Goal: Information Seeking & Learning: Learn about a topic

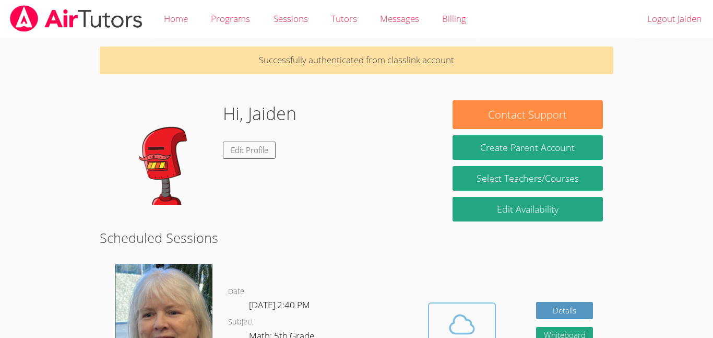
click at [464, 307] on button "Cloud Room" at bounding box center [462, 331] width 68 height 58
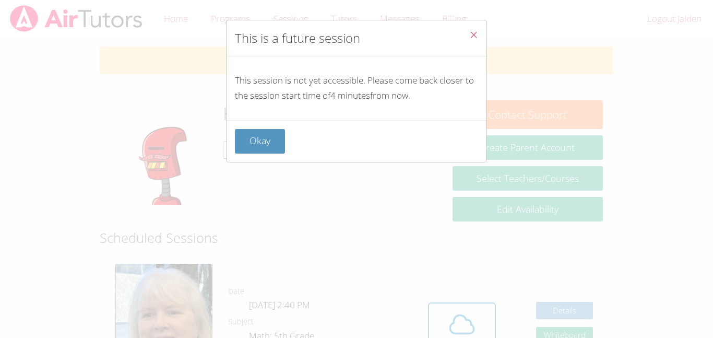
click at [630, 215] on div "This is a future session This session is not yet accessible. Please come back c…" at bounding box center [356, 169] width 713 height 338
click at [269, 145] on button "Okay" at bounding box center [260, 141] width 50 height 25
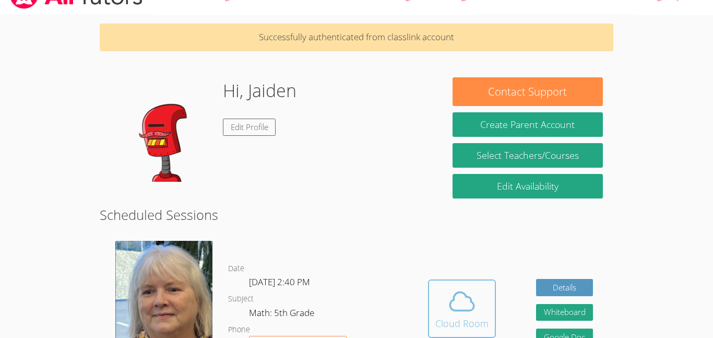
click at [451, 293] on icon at bounding box center [461, 301] width 29 height 29
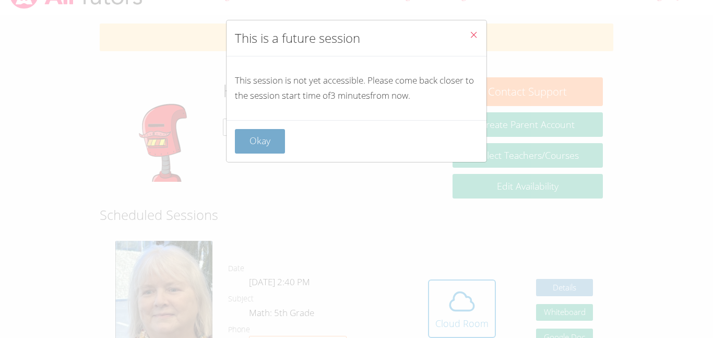
click at [267, 151] on button "Okay" at bounding box center [260, 141] width 50 height 25
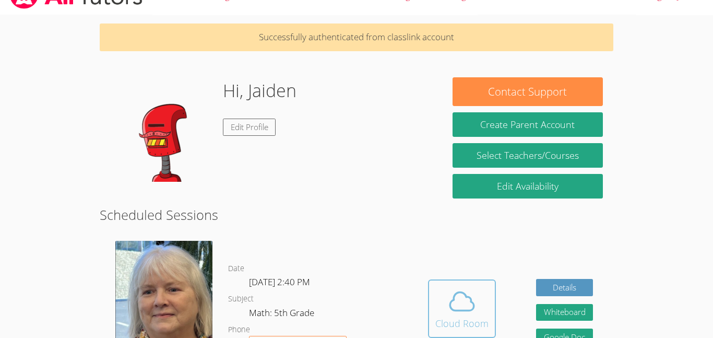
click at [466, 321] on div "Cloud Room" at bounding box center [461, 323] width 53 height 15
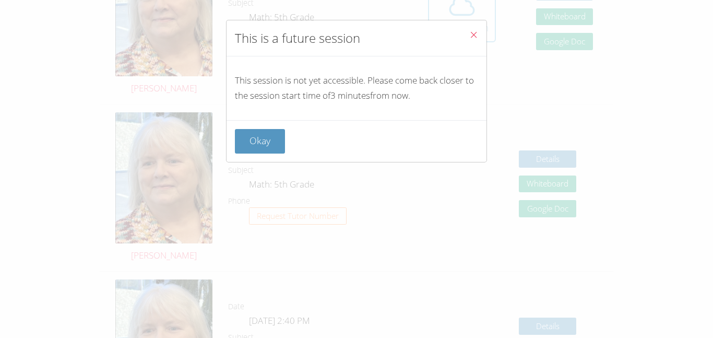
scroll to position [614, 0]
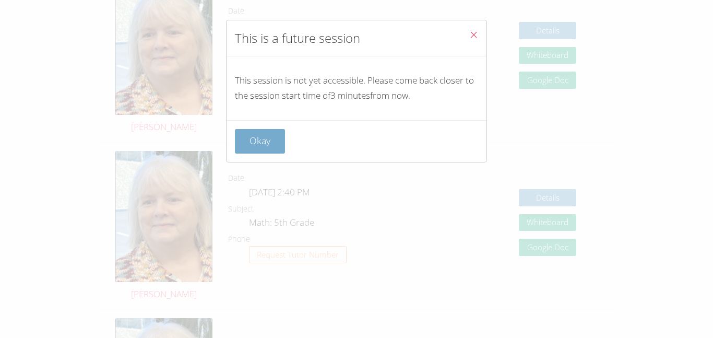
click at [273, 145] on button "Okay" at bounding box center [260, 141] width 50 height 25
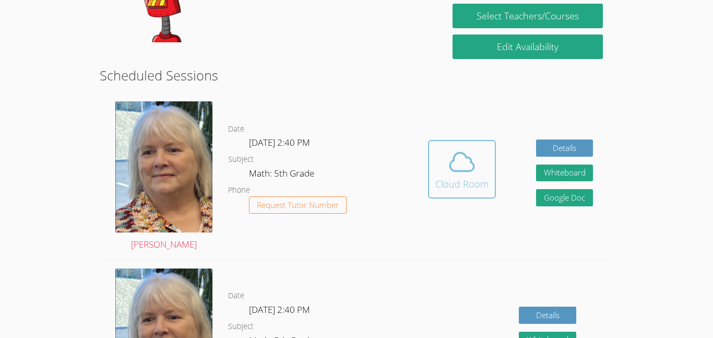
click at [446, 190] on div "Cloud Room" at bounding box center [461, 183] width 53 height 15
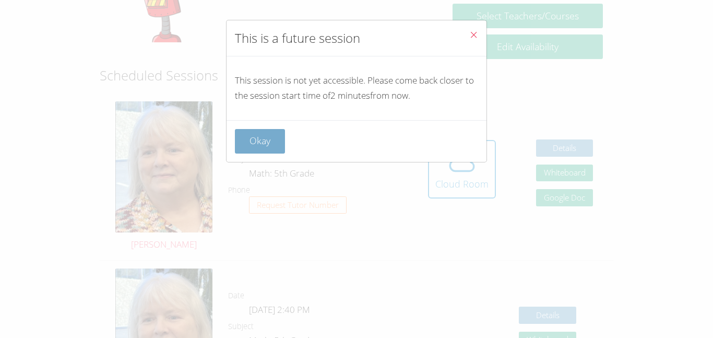
click at [280, 138] on button "Okay" at bounding box center [260, 141] width 50 height 25
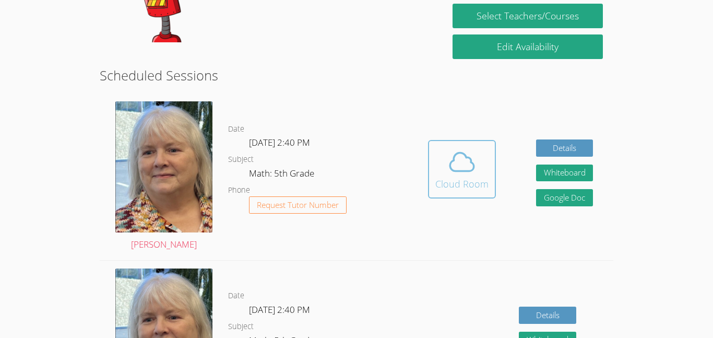
click at [477, 180] on div "Cloud Room" at bounding box center [461, 183] width 53 height 15
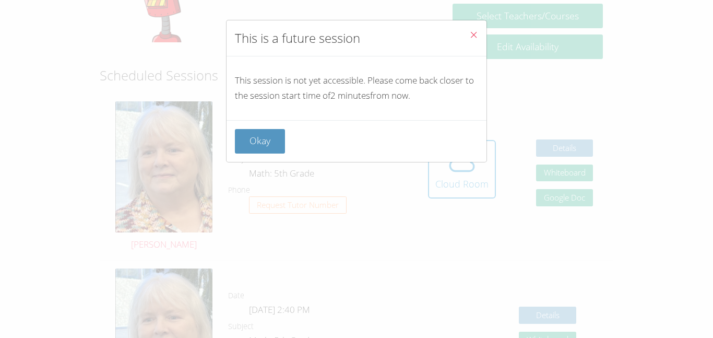
click at [289, 140] on div "Okay" at bounding box center [356, 141] width 243 height 25
click at [274, 136] on button "Okay" at bounding box center [260, 141] width 50 height 25
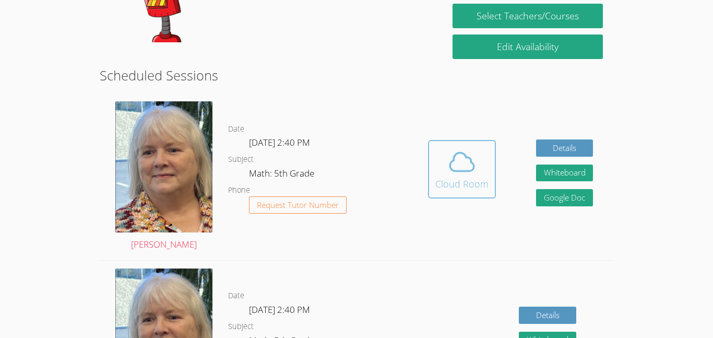
click at [450, 176] on div "Cloud Room" at bounding box center [461, 183] width 53 height 15
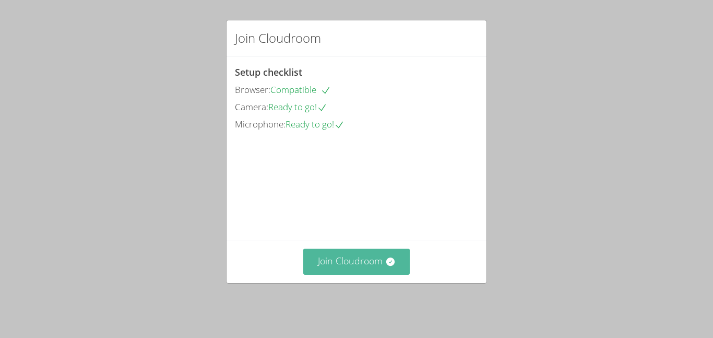
click at [404, 272] on button "Join Cloudroom" at bounding box center [356, 262] width 107 height 26
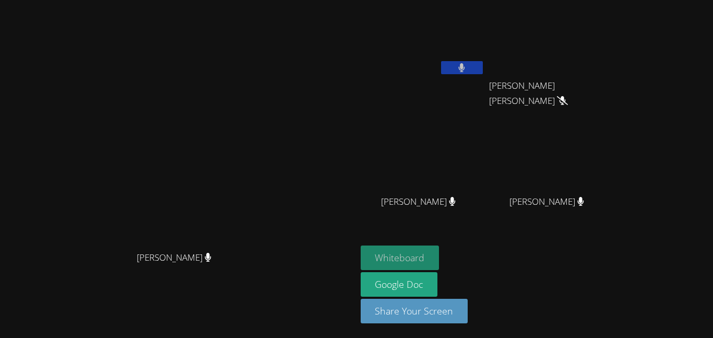
click at [440, 261] on button "Whiteboard" at bounding box center [400, 257] width 79 height 25
click at [465, 63] on icon at bounding box center [461, 67] width 7 height 9
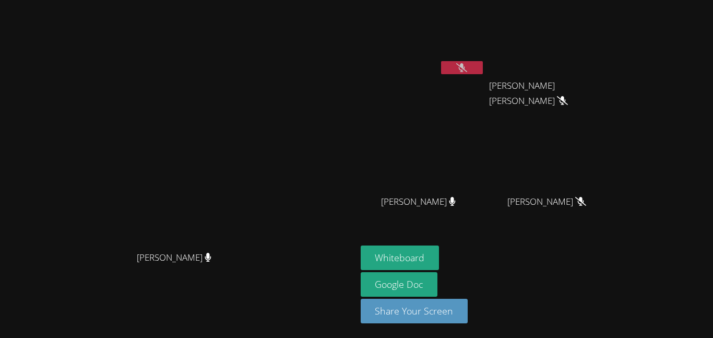
click at [467, 69] on icon at bounding box center [461, 67] width 11 height 9
click at [483, 65] on button at bounding box center [462, 67] width 42 height 13
click at [483, 61] on button at bounding box center [462, 67] width 42 height 13
click at [568, 100] on icon at bounding box center [562, 100] width 11 height 9
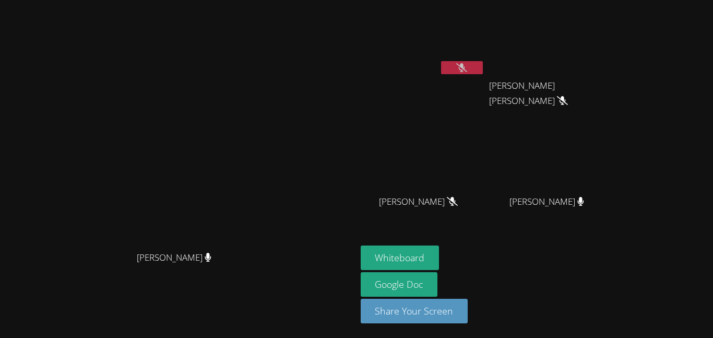
click at [568, 100] on icon at bounding box center [562, 100] width 11 height 9
click at [605, 95] on span "MEIKEL YURIEL MARTI DUANY" at bounding box center [547, 93] width 116 height 30
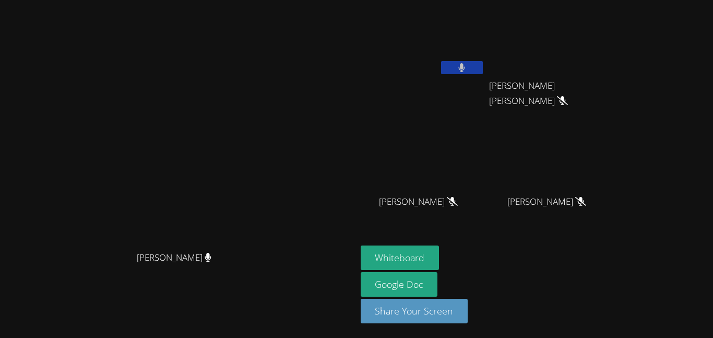
click at [483, 64] on button at bounding box center [462, 67] width 42 height 13
click at [465, 68] on icon at bounding box center [461, 67] width 7 height 9
click at [483, 66] on button at bounding box center [462, 67] width 42 height 13
click at [465, 65] on icon at bounding box center [461, 67] width 7 height 9
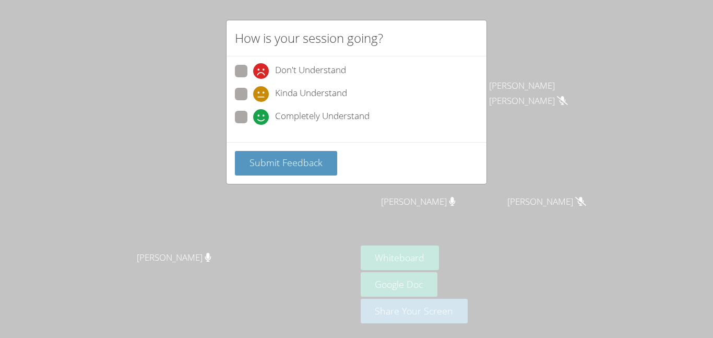
click at [310, 117] on span "Completely Understand" at bounding box center [322, 117] width 95 height 16
click at [262, 117] on input "Completely Understand" at bounding box center [257, 115] width 9 height 9
radio input "true"
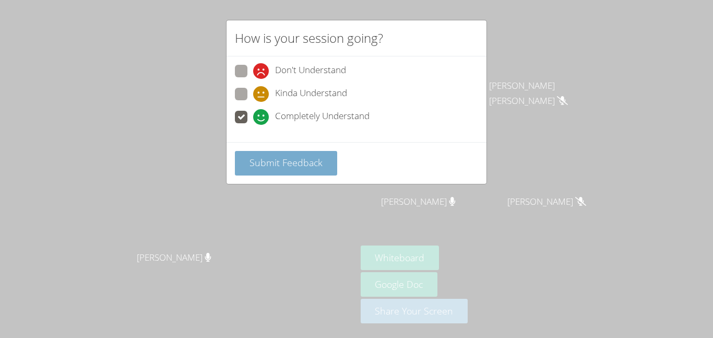
click at [312, 151] on button "Submit Feedback" at bounding box center [286, 163] width 102 height 25
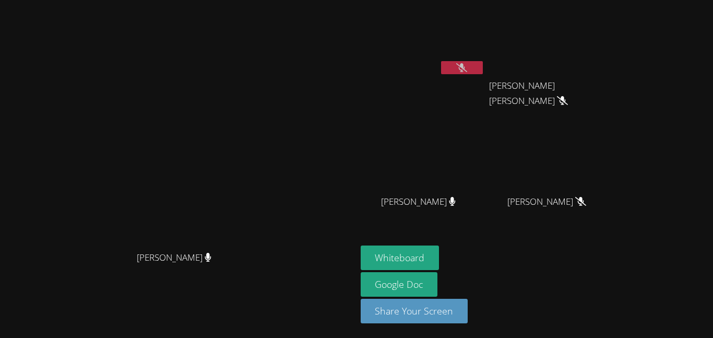
click at [483, 61] on button at bounding box center [462, 67] width 42 height 13
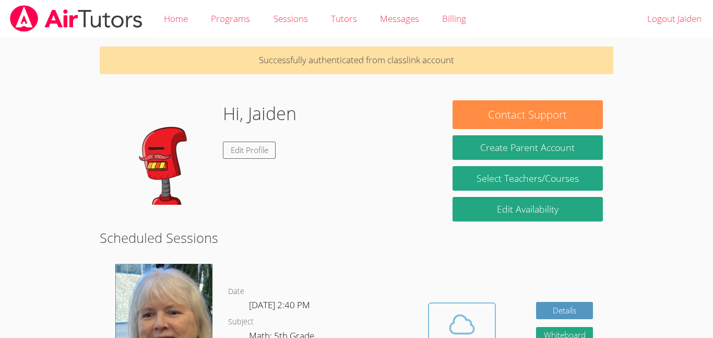
scroll to position [162, 0]
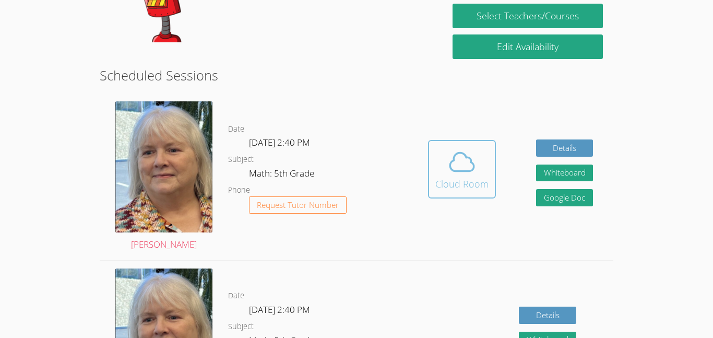
click at [429, 159] on button "Cloud Room" at bounding box center [462, 169] width 68 height 58
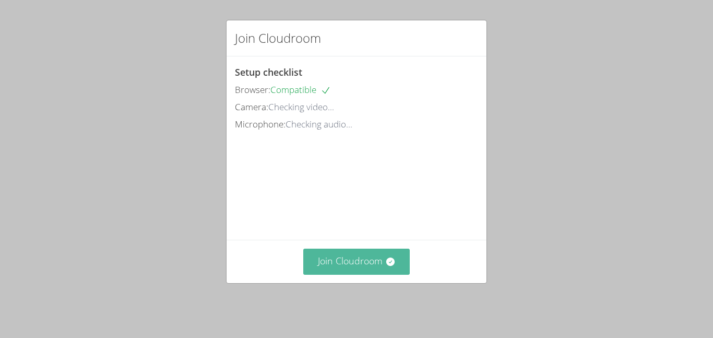
click at [366, 262] on button "Join Cloudroom" at bounding box center [356, 262] width 107 height 26
